Goal: Check status: Check status

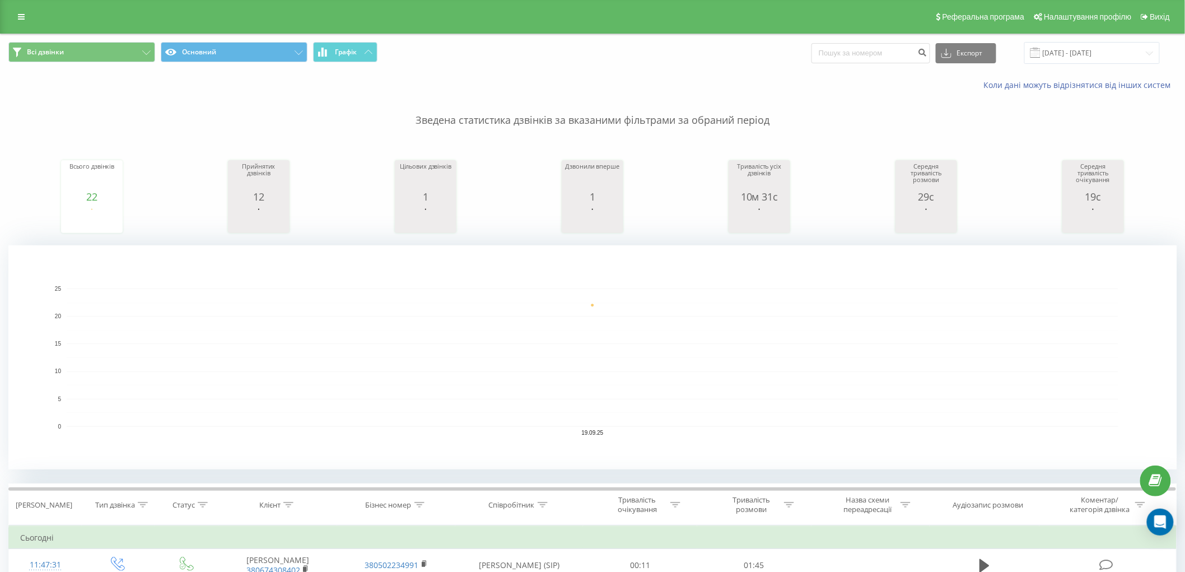
click at [23, 17] on icon at bounding box center [21, 17] width 7 height 8
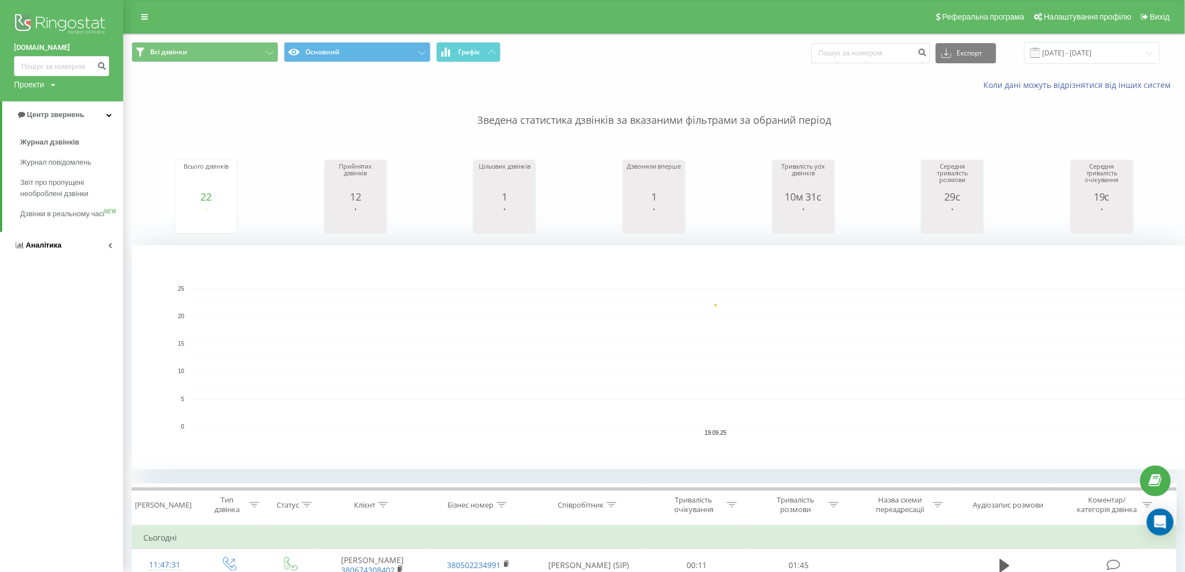
click at [52, 249] on span "Аналiтика" at bounding box center [44, 245] width 36 height 8
click at [61, 176] on span "Співробітники у реальному часі" at bounding box center [62, 175] width 85 height 22
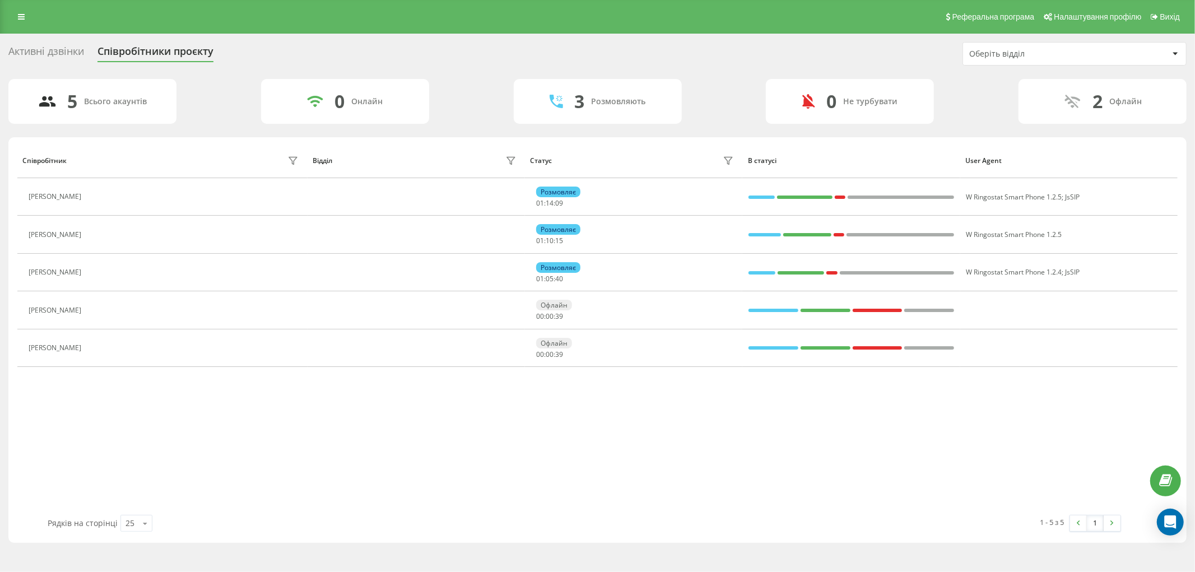
click at [132, 434] on div "Співробітник Відділ Статус В статусі User Agent [PERSON_NAME] 01 : 14 : 09 W Ri…" at bounding box center [597, 329] width 1160 height 372
click at [18, 20] on icon at bounding box center [21, 17] width 7 height 8
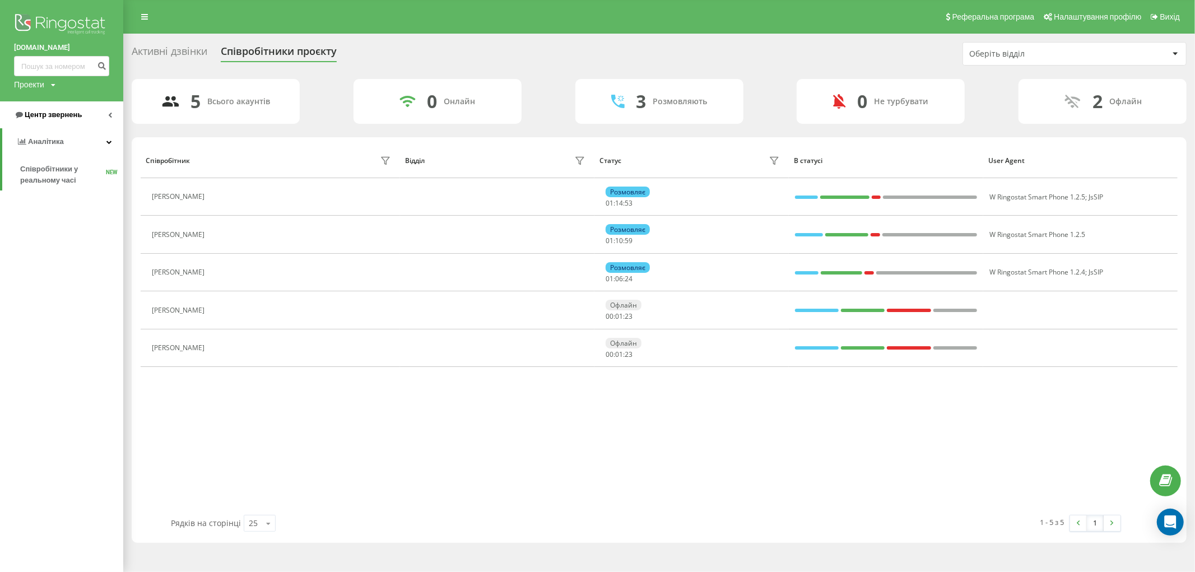
click at [88, 115] on link "Центр звернень" at bounding box center [61, 114] width 123 height 27
click at [86, 139] on link "Журнал дзвінків" at bounding box center [71, 142] width 103 height 20
click at [60, 141] on span "Журнал дзвінків" at bounding box center [49, 142] width 59 height 11
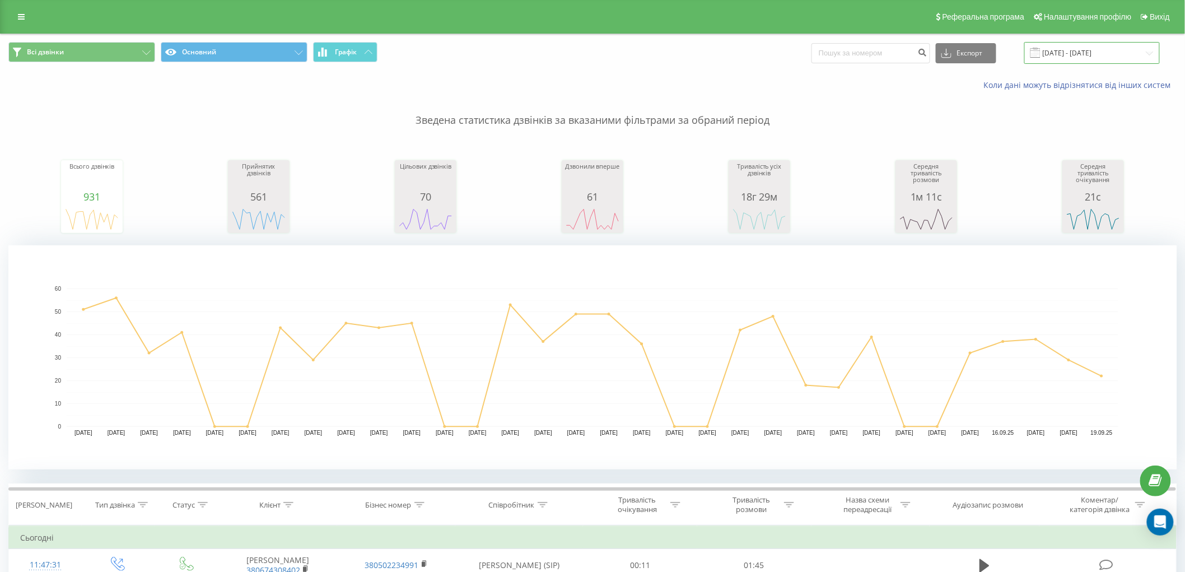
click at [1072, 49] on input "19.08.2025 - 19.09.2025" at bounding box center [1093, 53] width 136 height 22
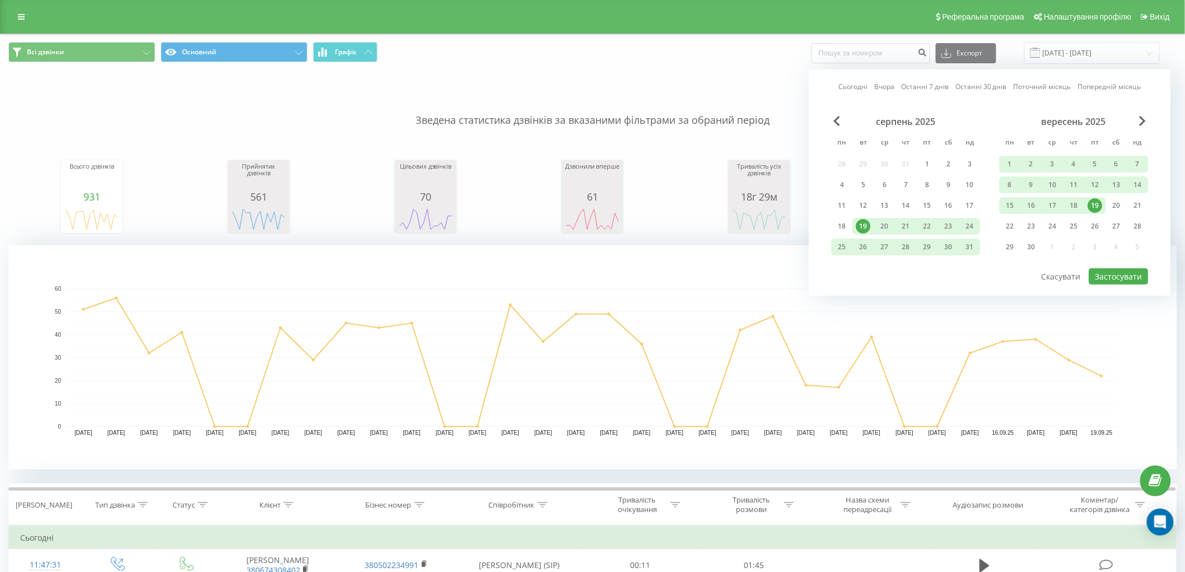
click at [1101, 201] on div "19" at bounding box center [1096, 205] width 15 height 15
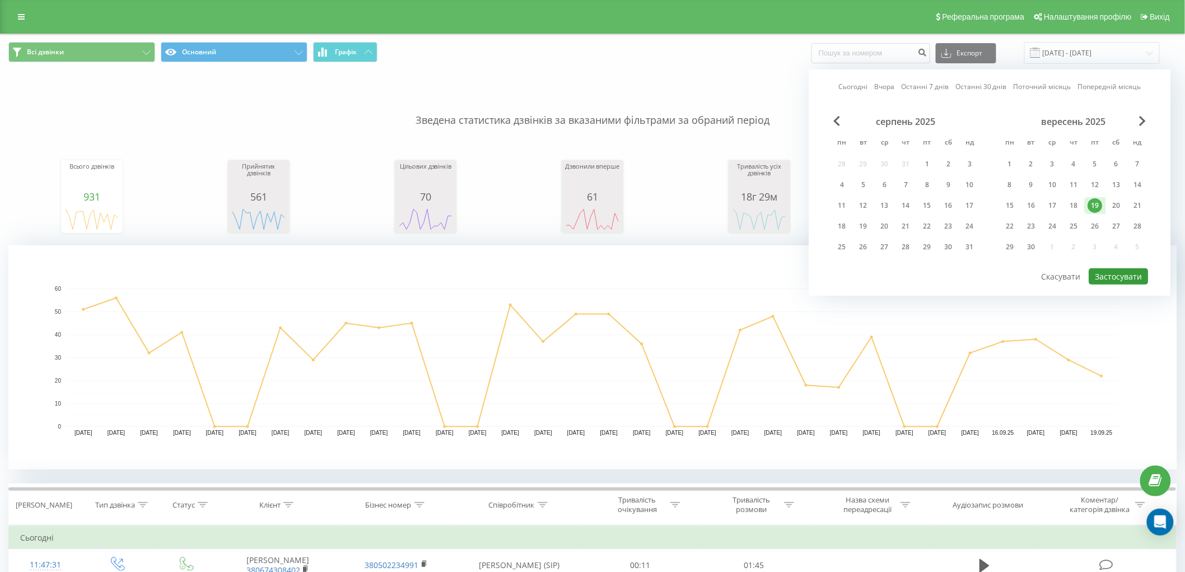
drag, startPoint x: 1110, startPoint y: 267, endPoint x: 1090, endPoint y: 261, distance: 21.1
click at [1110, 268] on button "Застосувати" at bounding box center [1119, 276] width 59 height 16
type input "19.09.2025 - 19.09.2025"
